Goal: Task Accomplishment & Management: Complete application form

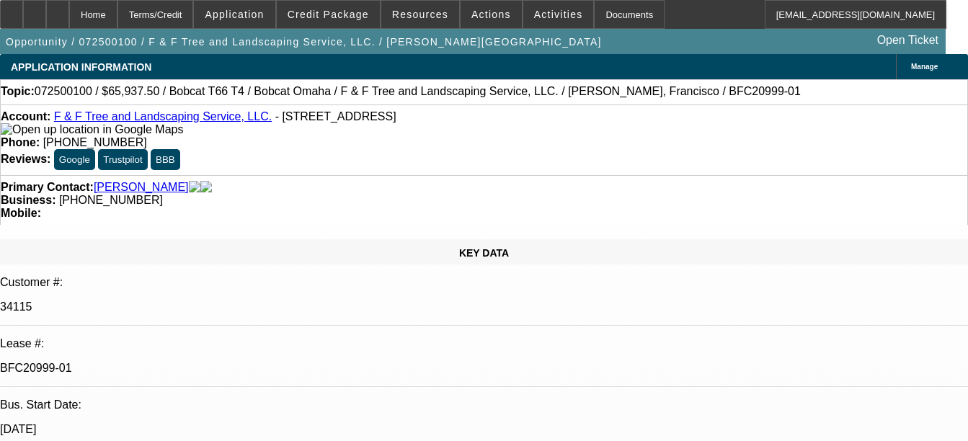
select select "0"
select select "3"
select select "0"
select select "6"
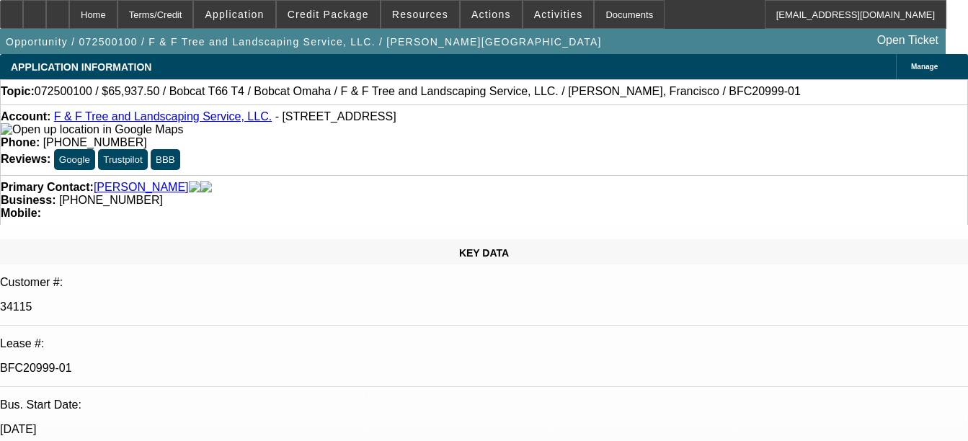
select select "0"
select select "3"
select select "0"
select select "6"
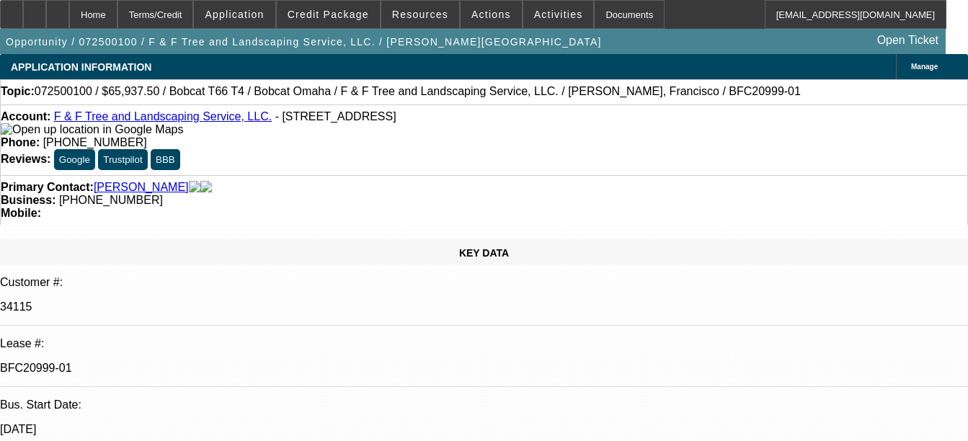
select select "0.1"
select select "0"
select select "2"
select select "0"
select select "6"
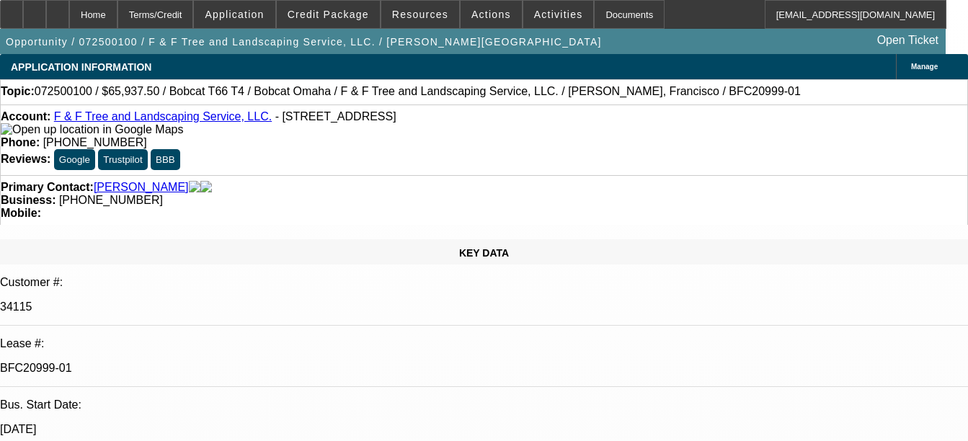
select select "0.1"
select select "0"
select select "2"
select select "0"
select select "6"
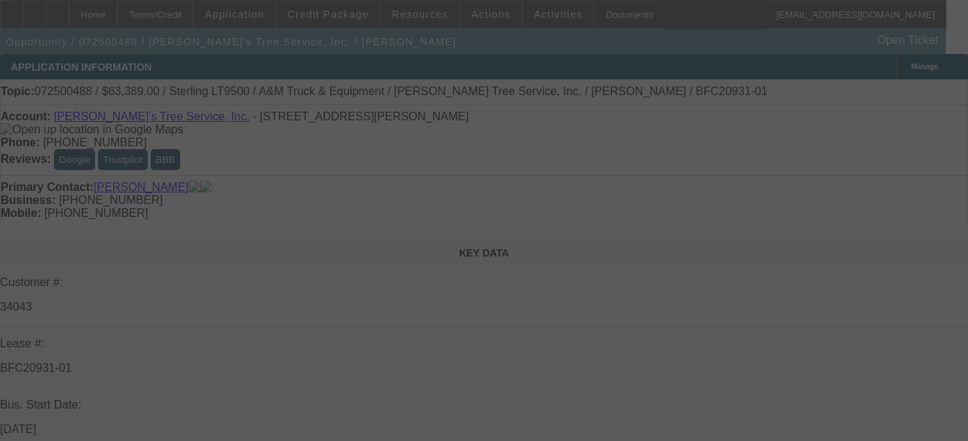
select select "0"
select select "2"
select select "0.1"
select select "0"
select select "2"
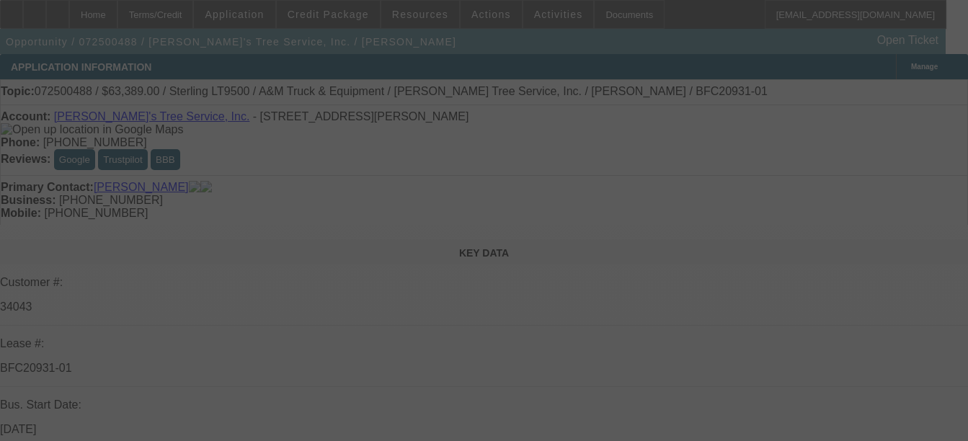
select select "0.1"
select select "0"
select select "2"
select select "0.1"
select select "0"
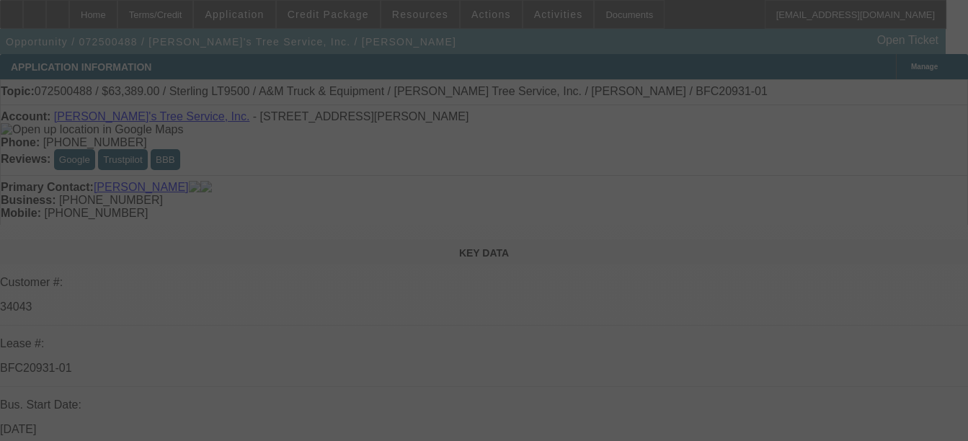
select select "2"
select select "0.1"
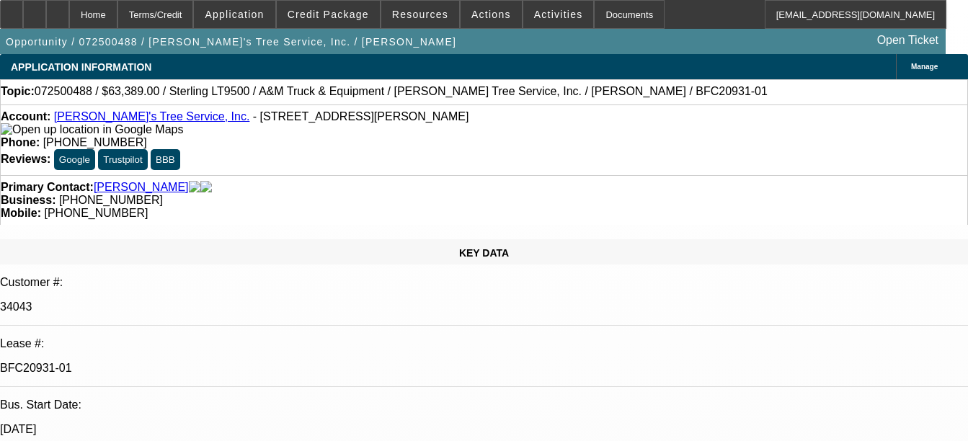
select select "1"
select select "2"
select select "4"
select select "1"
select select "2"
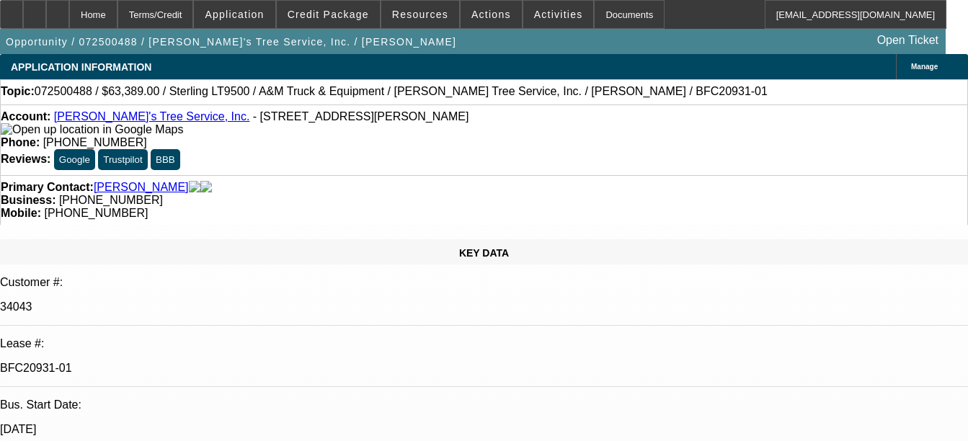
select select "4"
select select "1"
select select "2"
select select "4"
select select "1"
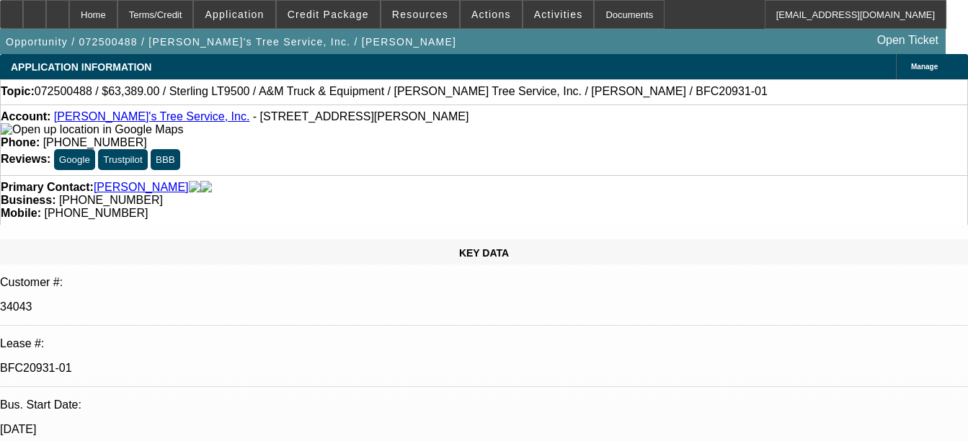
select select "2"
select select "4"
click at [623, 6] on div "Documents" at bounding box center [629, 14] width 71 height 29
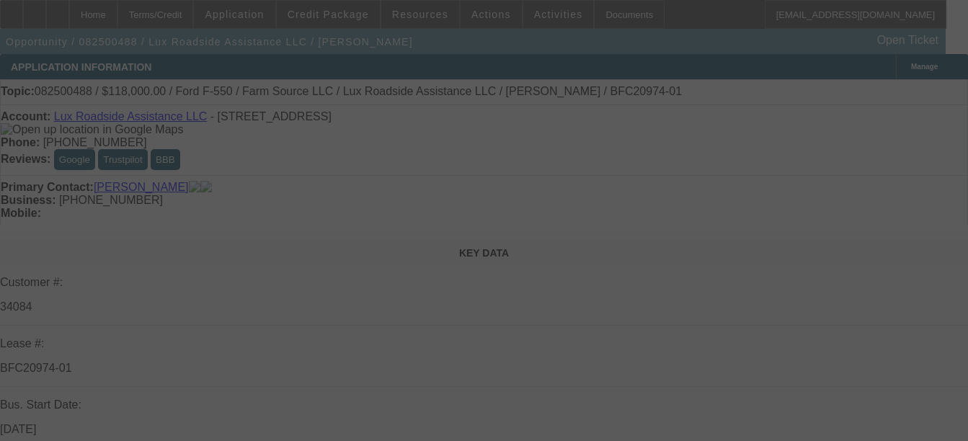
click at [694, 252] on div at bounding box center [484, 220] width 968 height 441
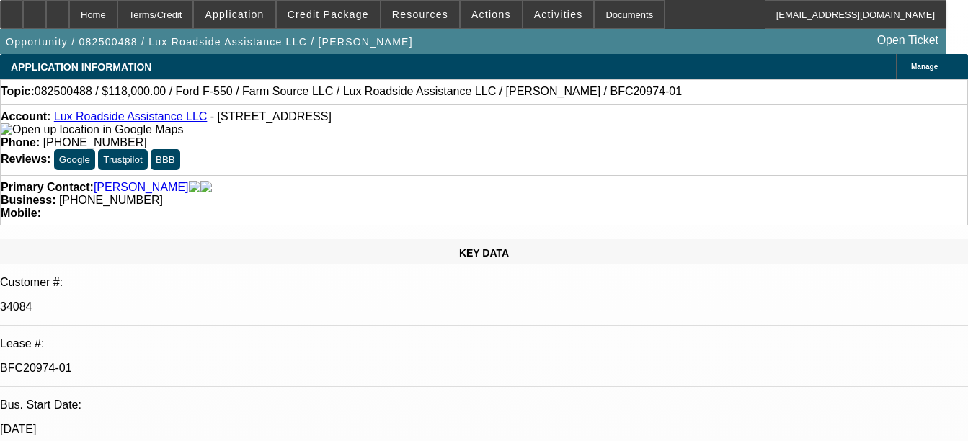
select select "0"
select select "6"
select select "0"
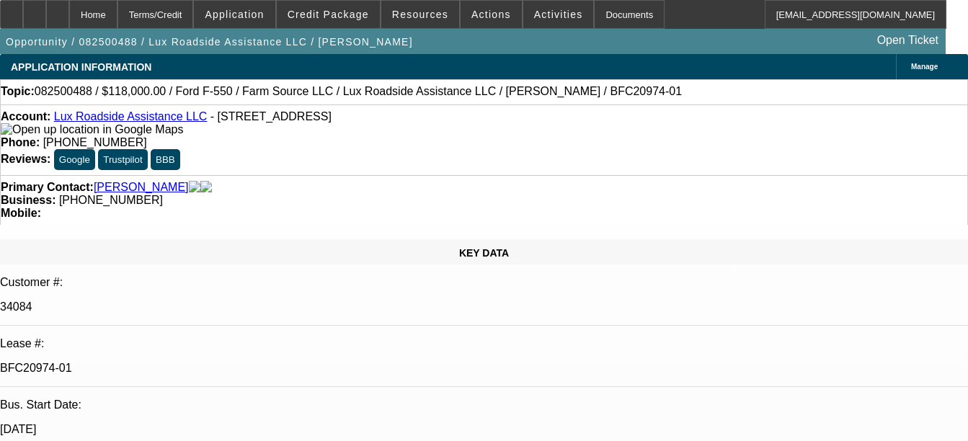
select select "0"
select select "6"
select select "0"
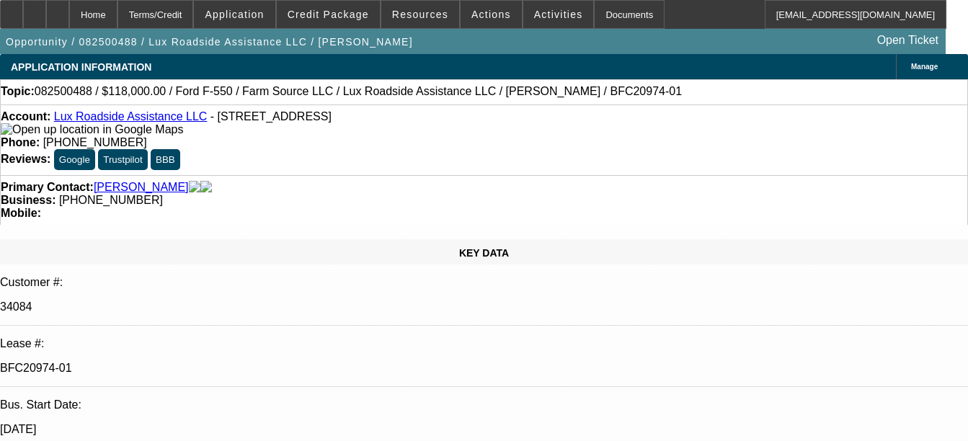
select select "0"
select select "6"
select select "0"
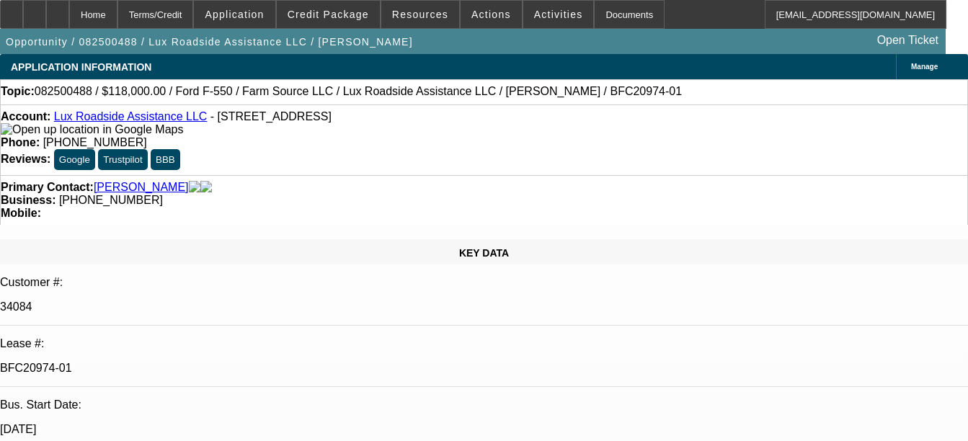
select select "6"
click at [603, 1] on div "Documents" at bounding box center [629, 14] width 71 height 29
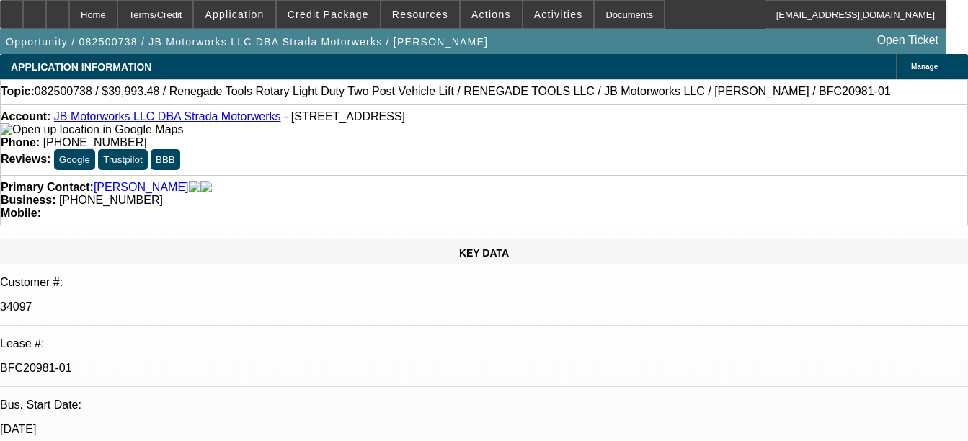
select select "0"
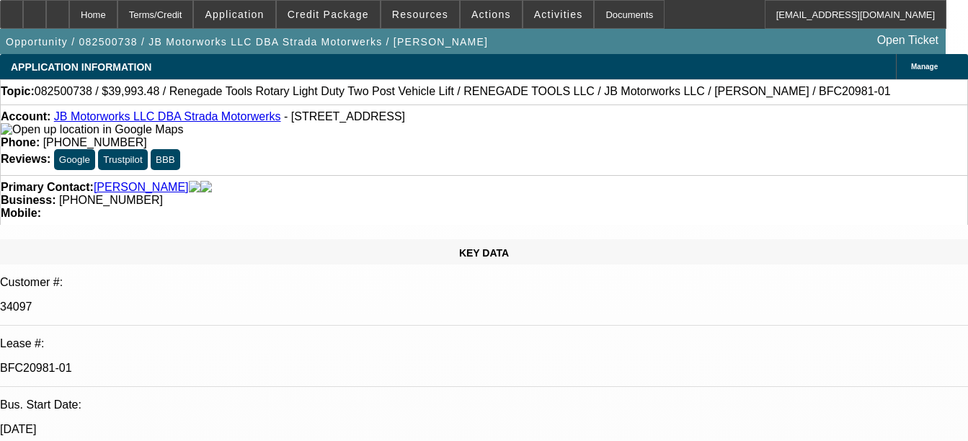
select select "0"
select select "0.1"
select select "1"
select select "3"
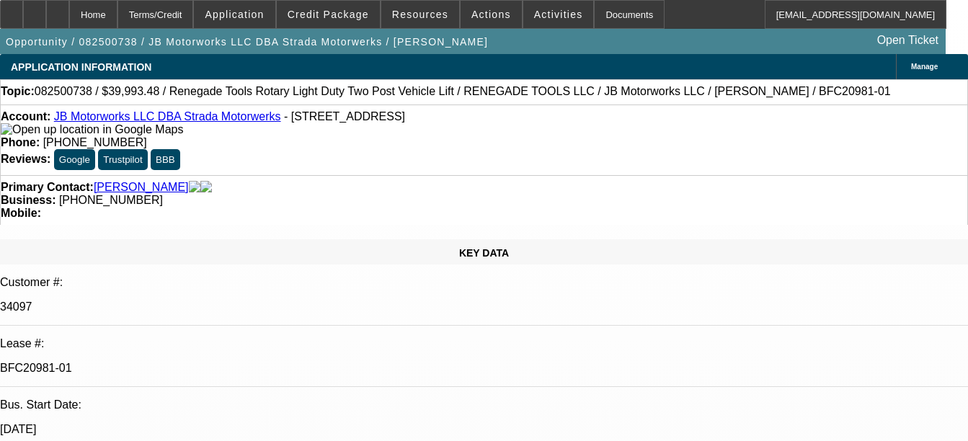
select select "6"
select select "1"
select select "3"
select select "6"
select select "1"
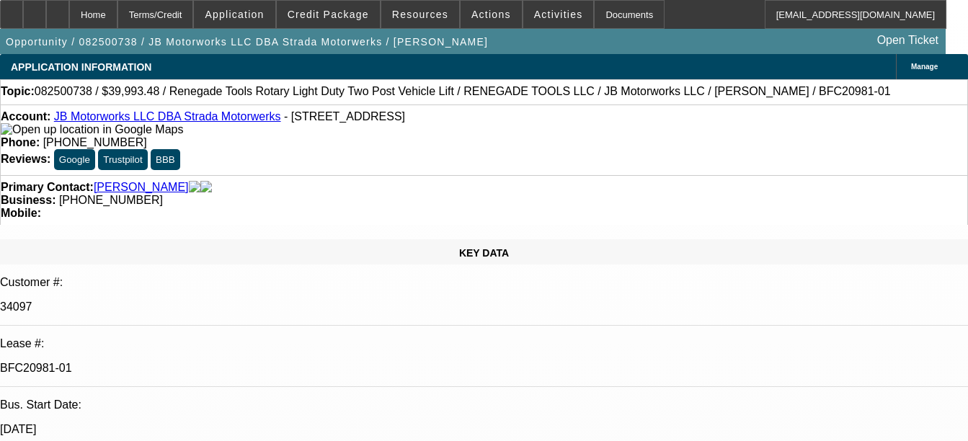
select select "3"
select select "6"
select select "1"
select select "3"
select select "4"
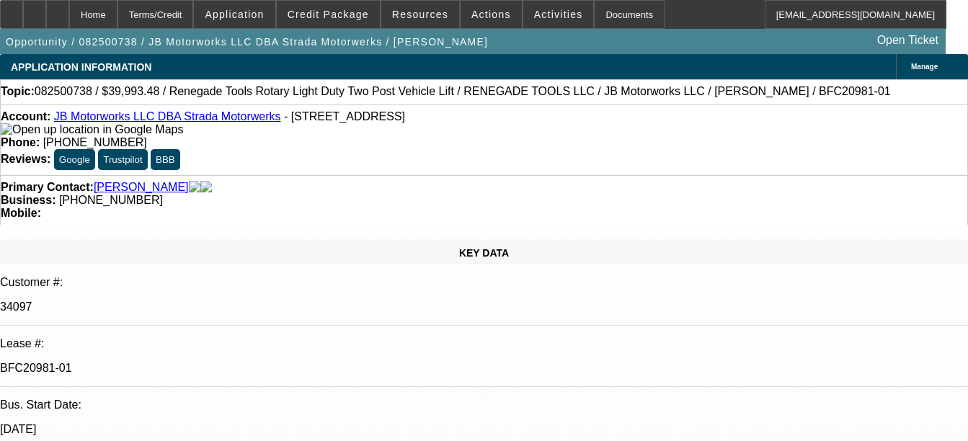
click at [611, 18] on div "Documents" at bounding box center [629, 14] width 71 height 29
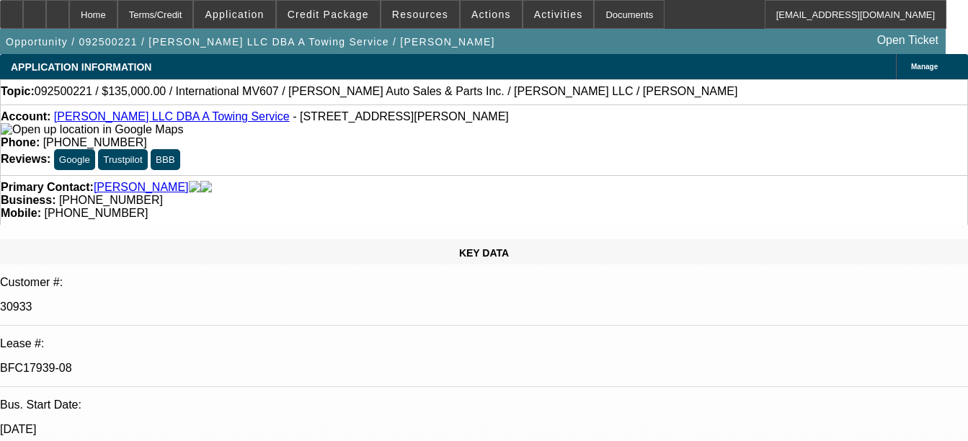
select select "0"
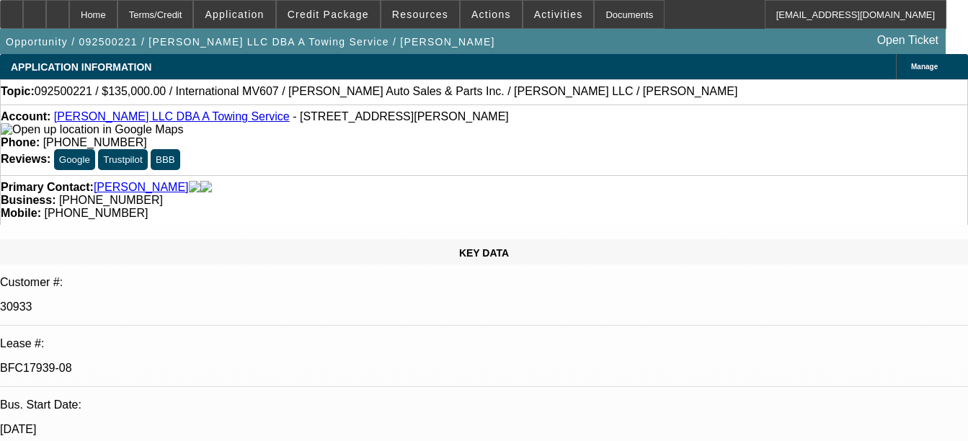
select select "0"
select select "1"
select select "2"
select select "6"
select select "1"
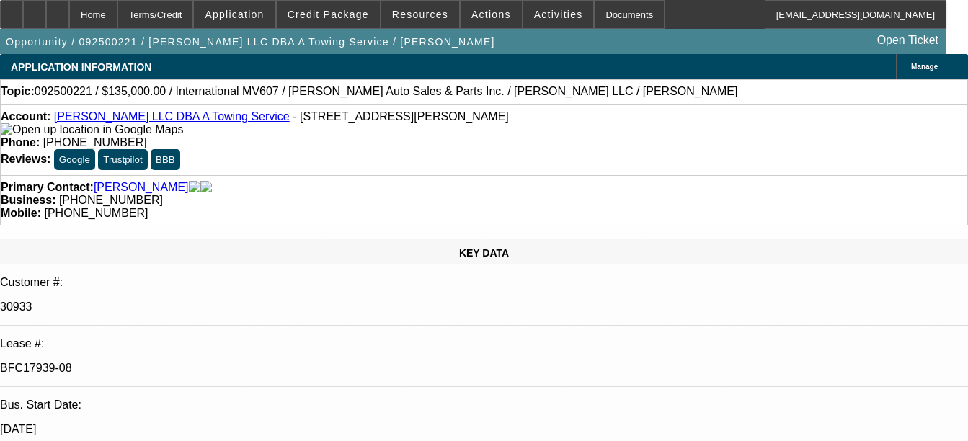
select select "2"
select select "6"
click at [599, 17] on div "Documents" at bounding box center [629, 14] width 71 height 29
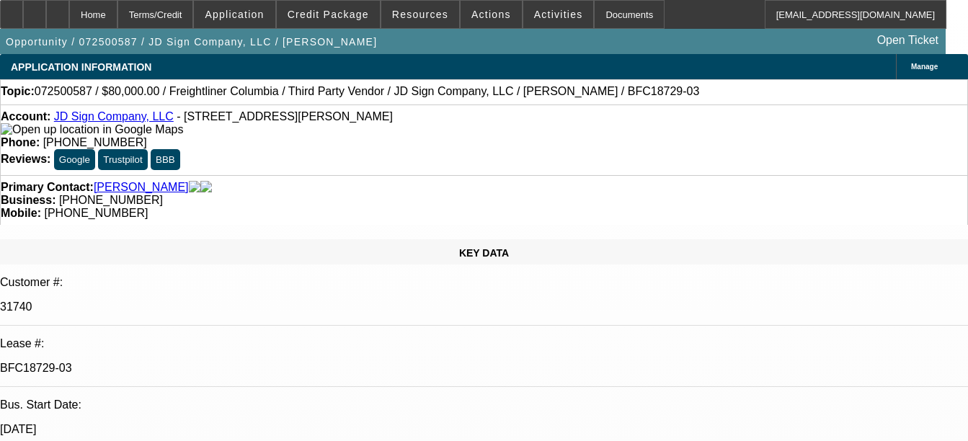
select select "0"
select select "2"
select select "0"
select select "2"
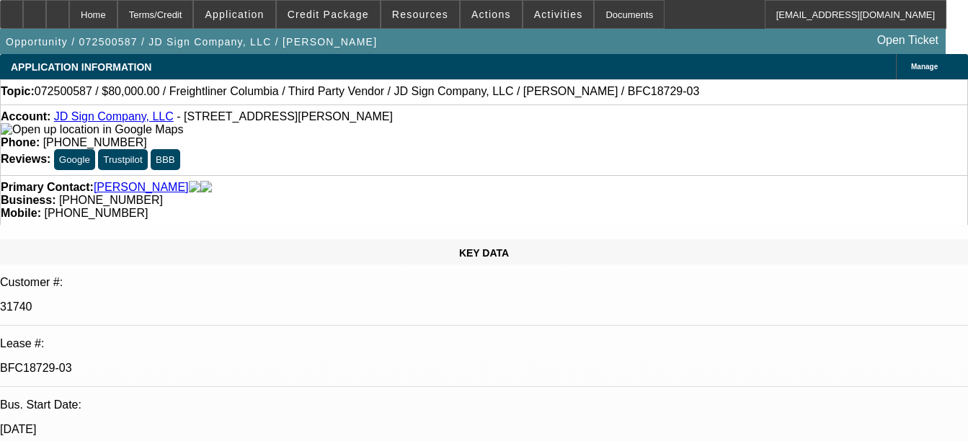
select select "0"
select select "2"
select select "0"
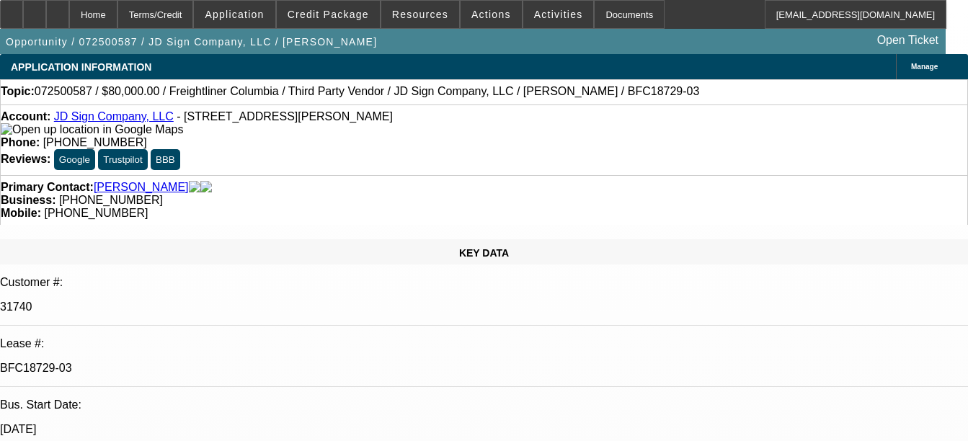
select select "2"
select select "0"
select select "1"
select select "2"
select select "6"
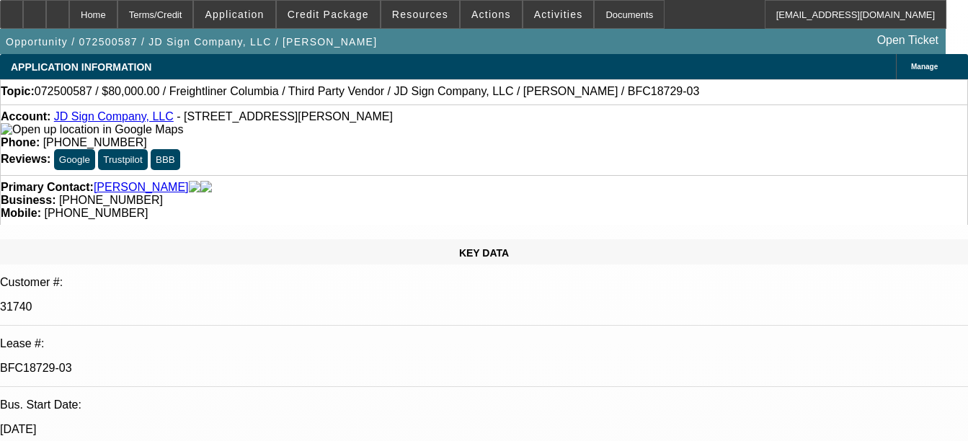
select select "1"
select select "2"
select select "6"
select select "1"
select select "2"
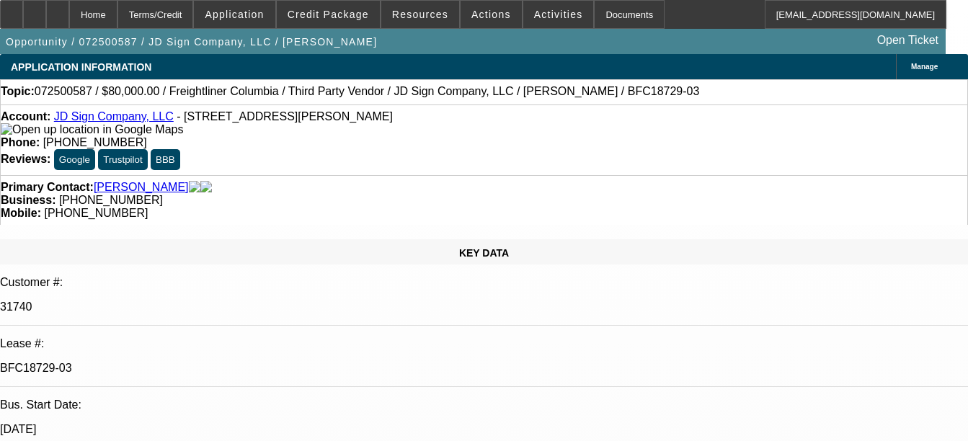
select select "6"
select select "1"
select select "2"
select select "6"
click at [599, 19] on div "Documents" at bounding box center [629, 14] width 71 height 29
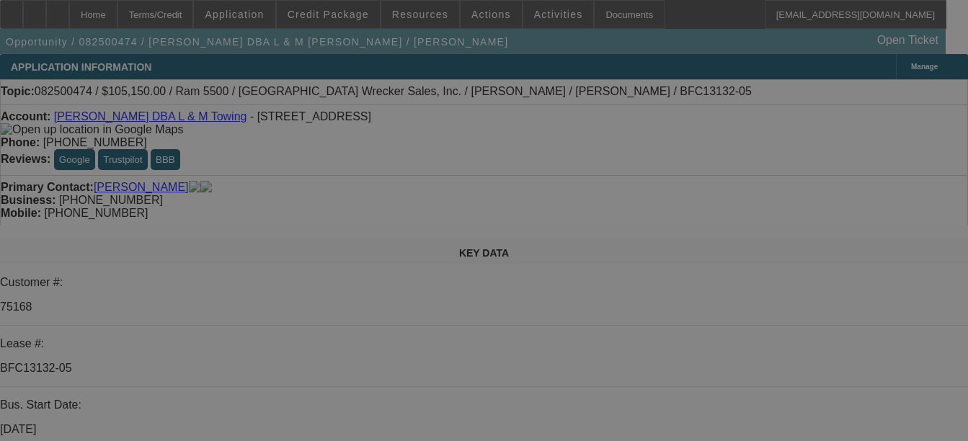
select select "0"
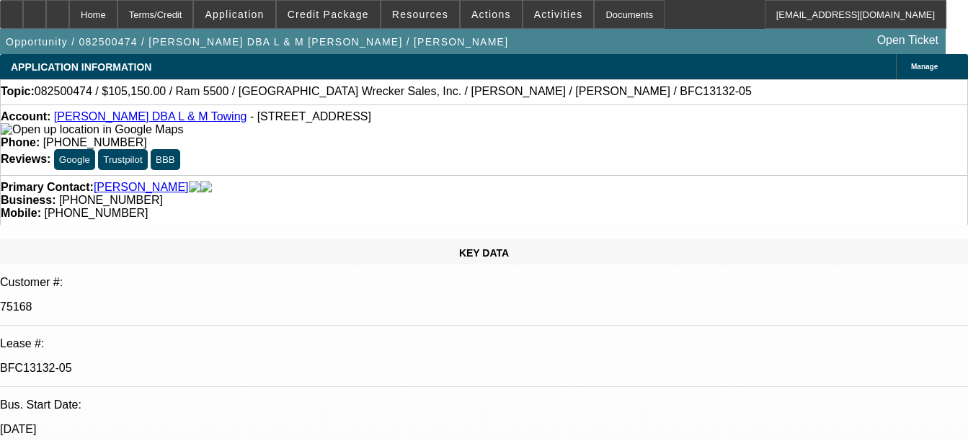
select select "0"
select select "3"
select select "0"
select select "6"
select select "0"
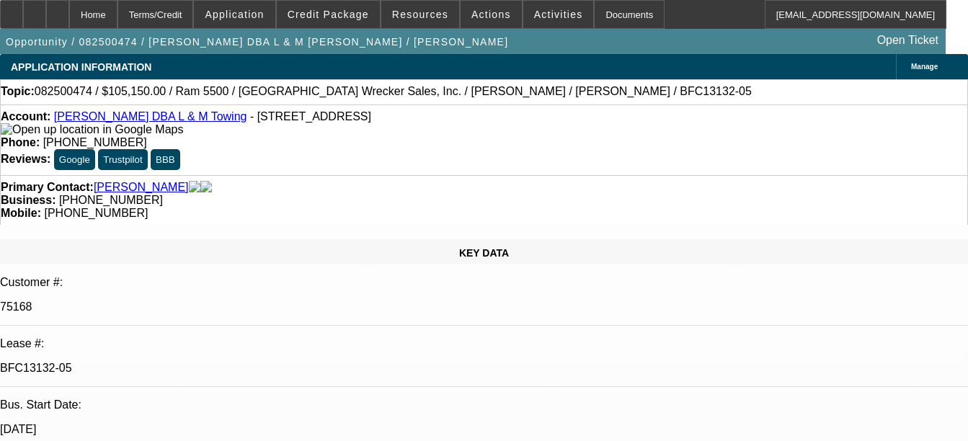
select select "0"
select select "6"
select select "0"
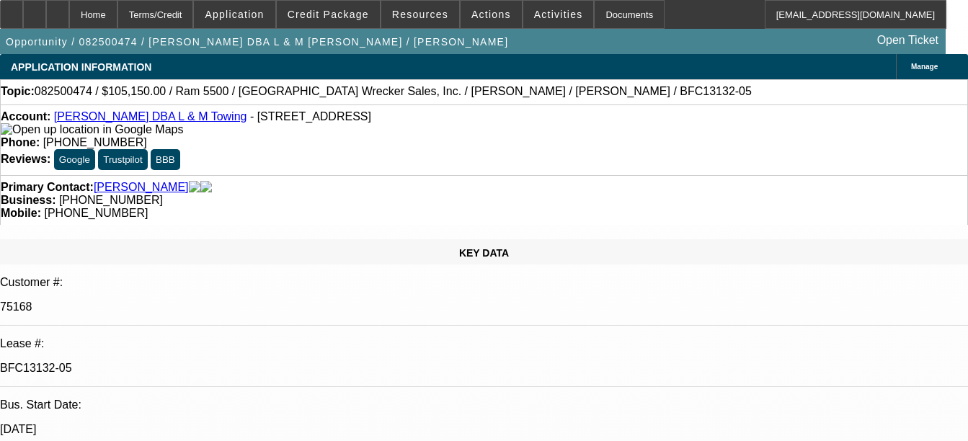
select select "3"
select select "0"
select select "6"
select select "0"
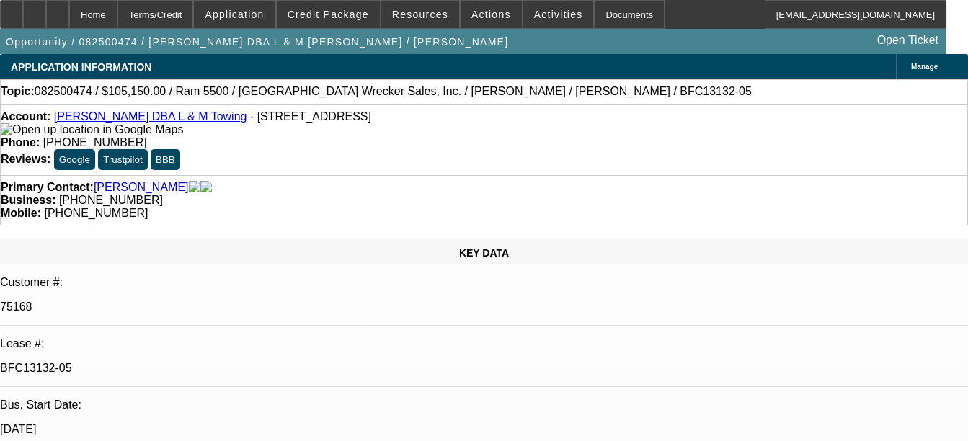
select select "2"
select select "0"
select select "6"
click at [613, 6] on div "Documents" at bounding box center [629, 14] width 71 height 29
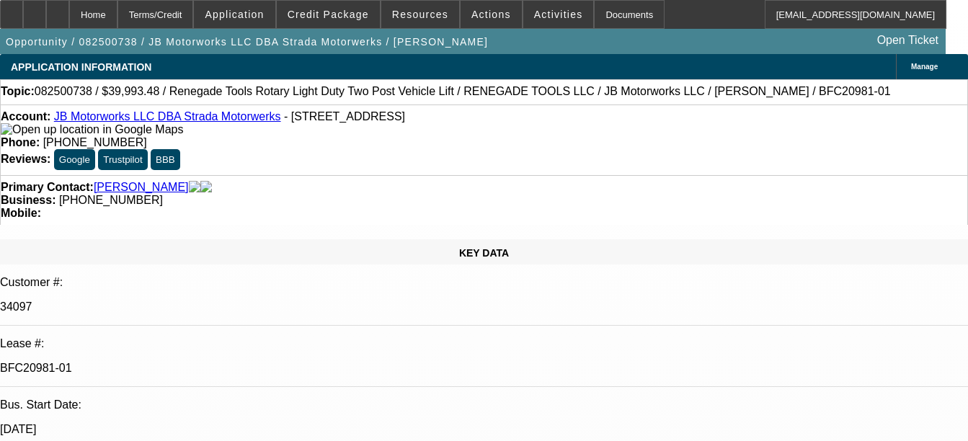
select select "0"
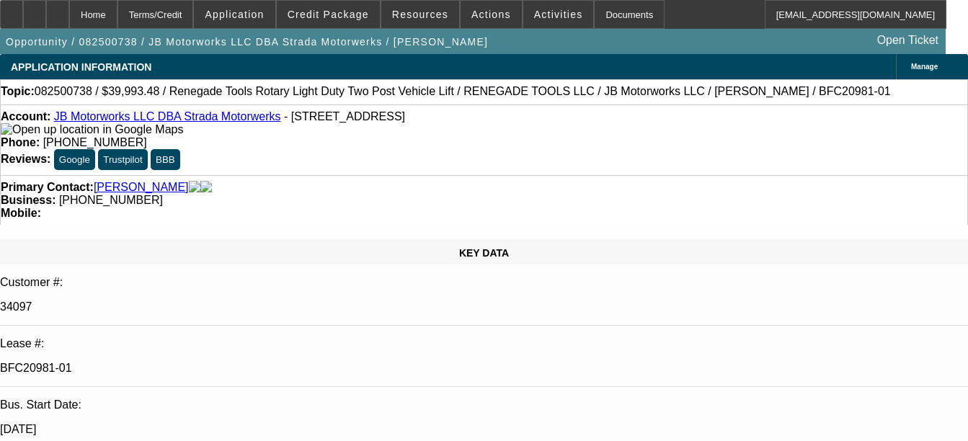
select select "0"
select select "0.1"
select select "1"
select select "3"
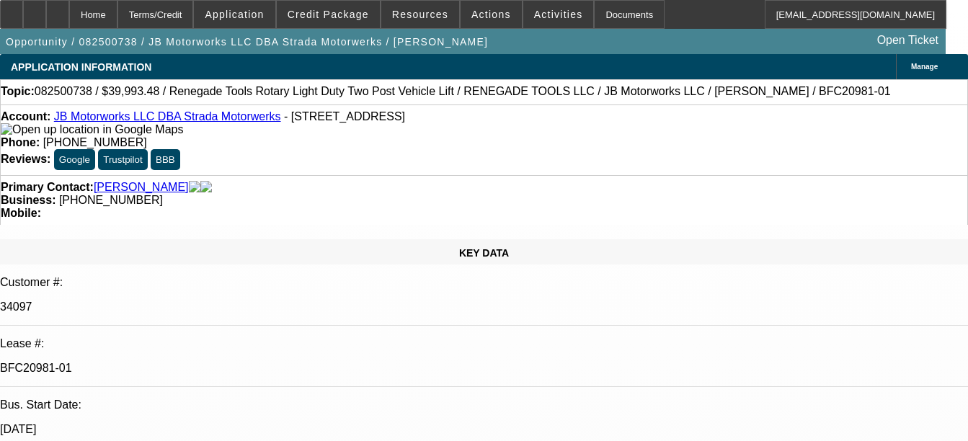
select select "6"
select select "1"
select select "3"
select select "6"
select select "1"
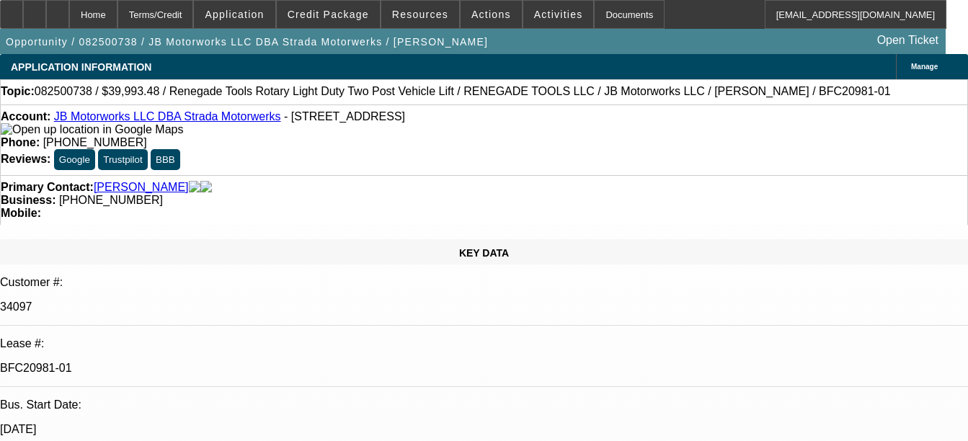
select select "3"
select select "6"
select select "1"
select select "3"
select select "4"
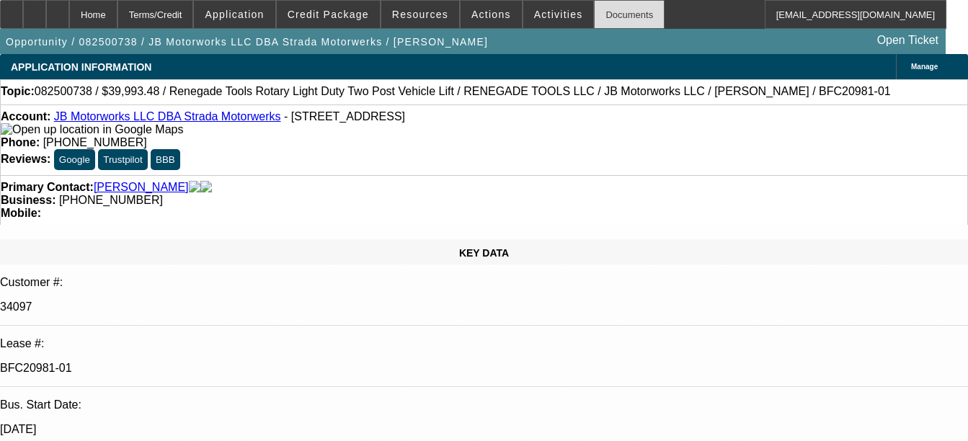
click at [599, 14] on div "Documents" at bounding box center [629, 14] width 71 height 29
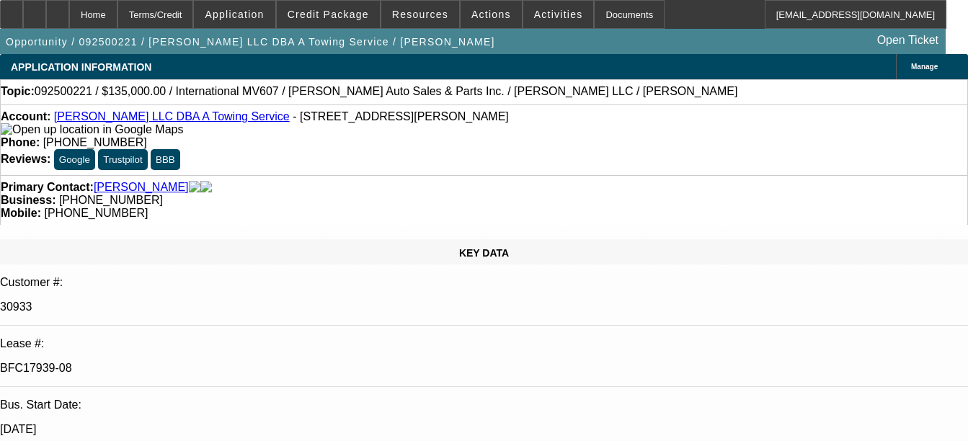
select select "0"
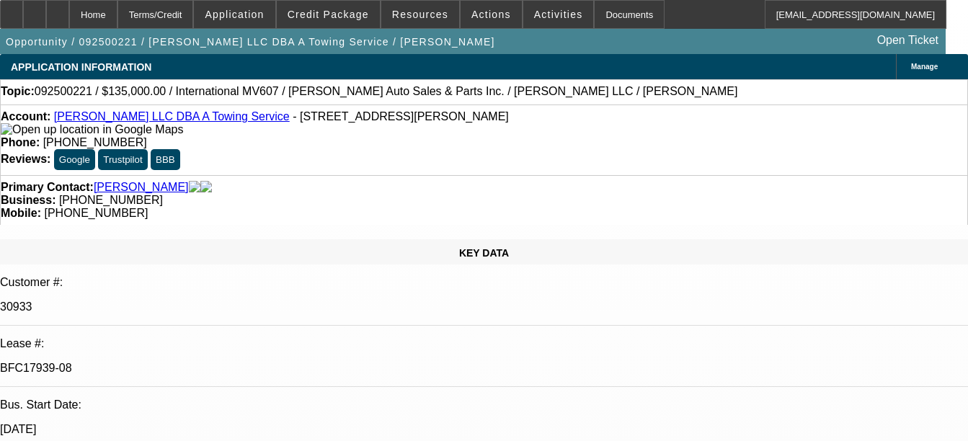
select select "0"
select select "1"
select select "2"
select select "6"
select select "1"
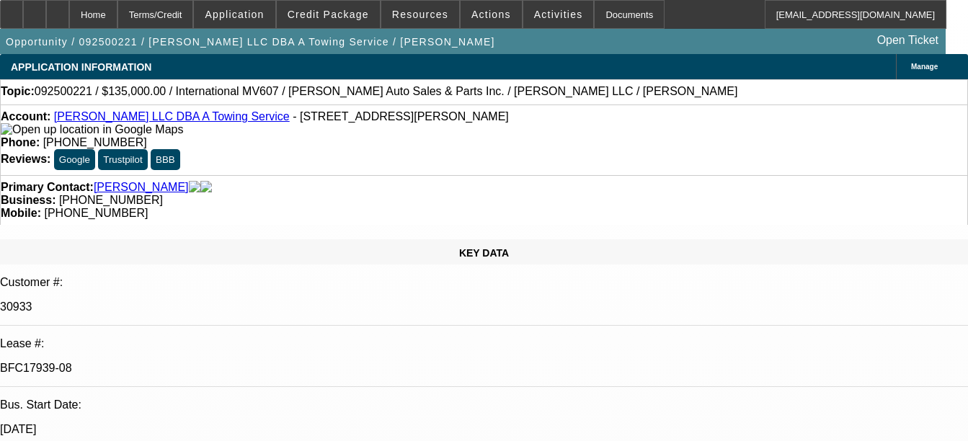
select select "2"
select select "6"
click at [601, 14] on div "Documents" at bounding box center [629, 14] width 71 height 29
